Goal: Information Seeking & Learning: Learn about a topic

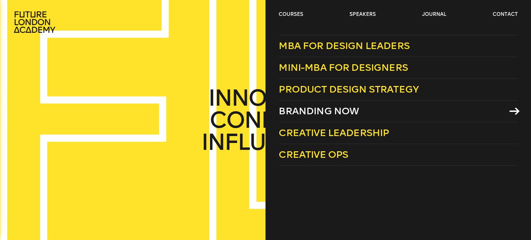
click at [302, 112] on span "Branding Now" at bounding box center [318, 110] width 80 height 11
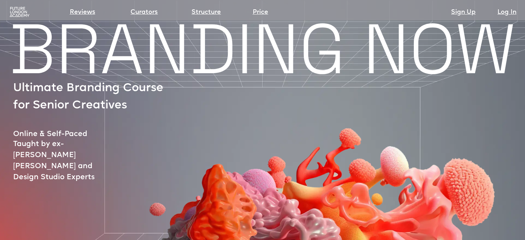
click at [25, 9] on img at bounding box center [20, 12] width 22 height 11
click at [18, 9] on img at bounding box center [20, 12] width 22 height 11
click at [12, 11] on img at bounding box center [20, 12] width 22 height 11
click at [14, 15] on img at bounding box center [20, 12] width 22 height 11
